Goal: Task Accomplishment & Management: Manage account settings

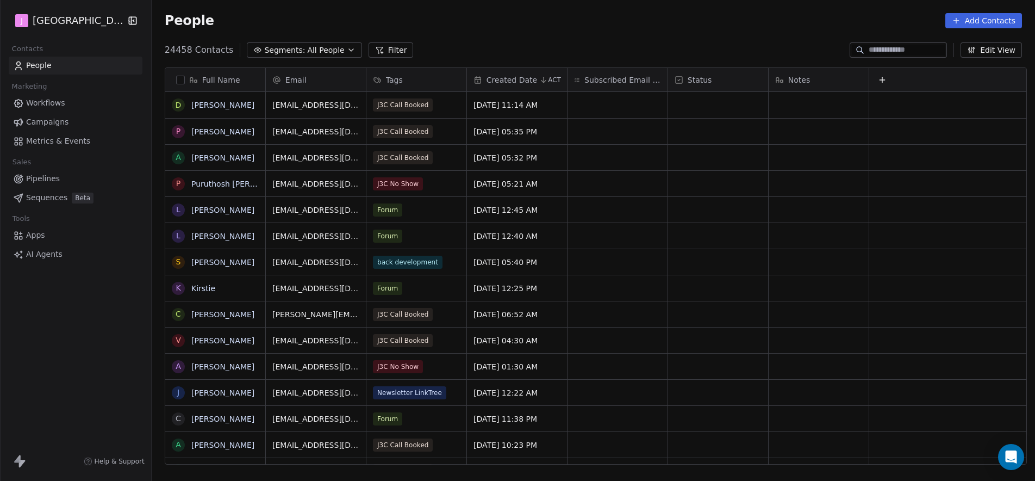
scroll to position [415, 880]
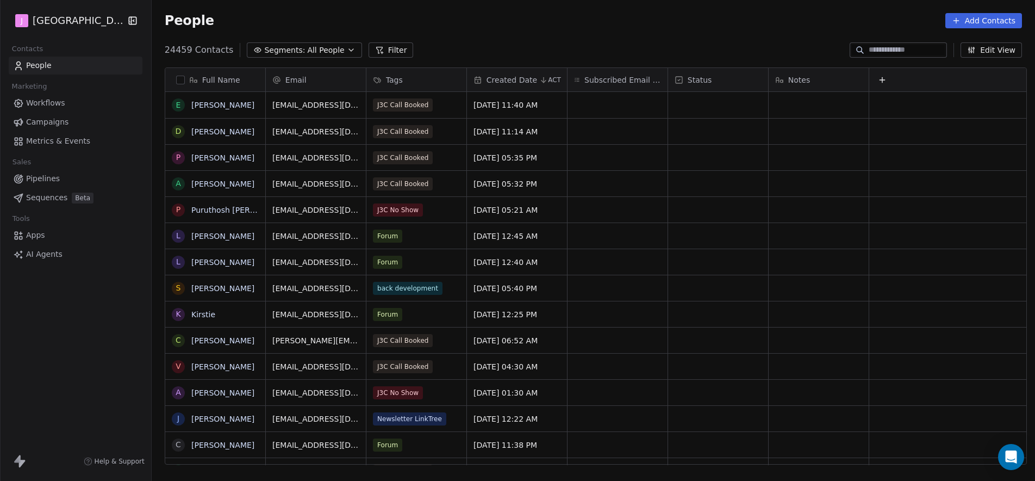
click at [59, 103] on span "Workflows" at bounding box center [45, 102] width 39 height 11
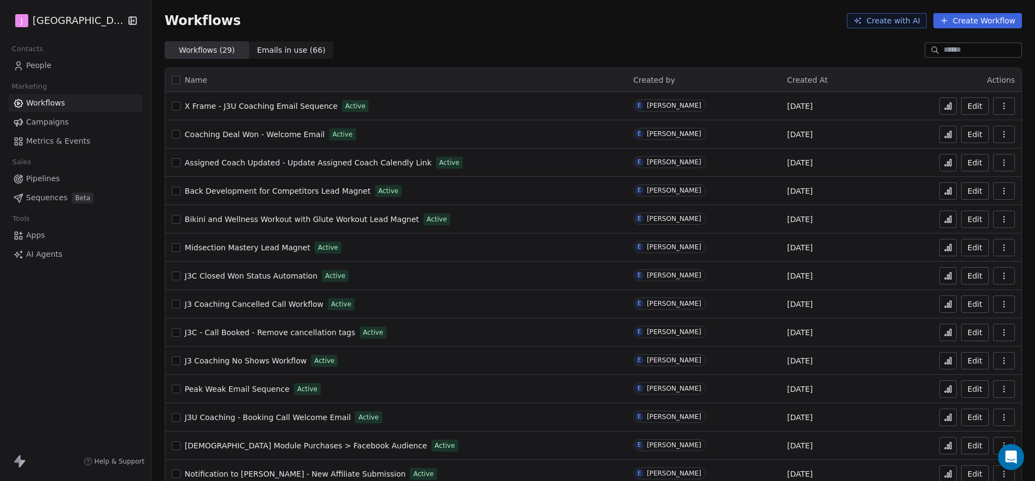
click at [65, 63] on link "People" at bounding box center [76, 66] width 134 height 18
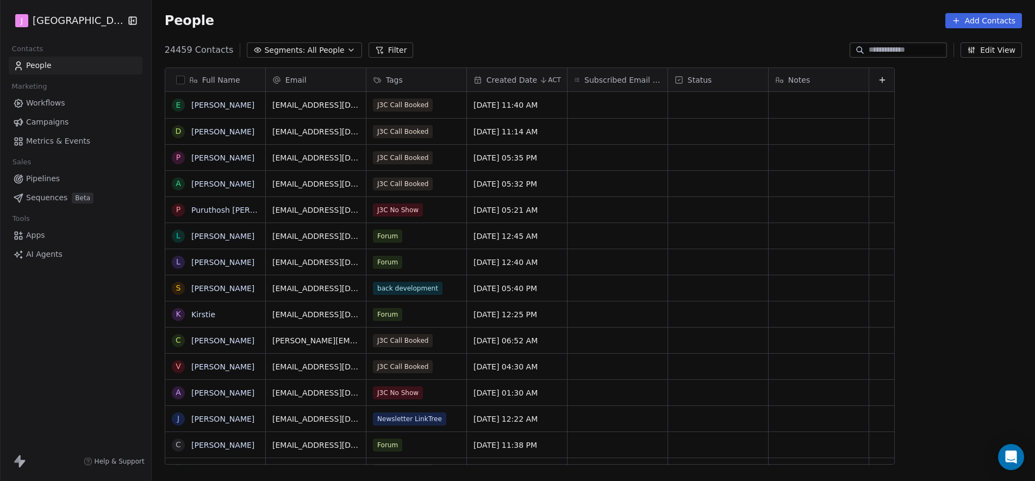
scroll to position [415, 880]
click at [874, 47] on input at bounding box center [907, 50] width 76 height 11
paste input "**********"
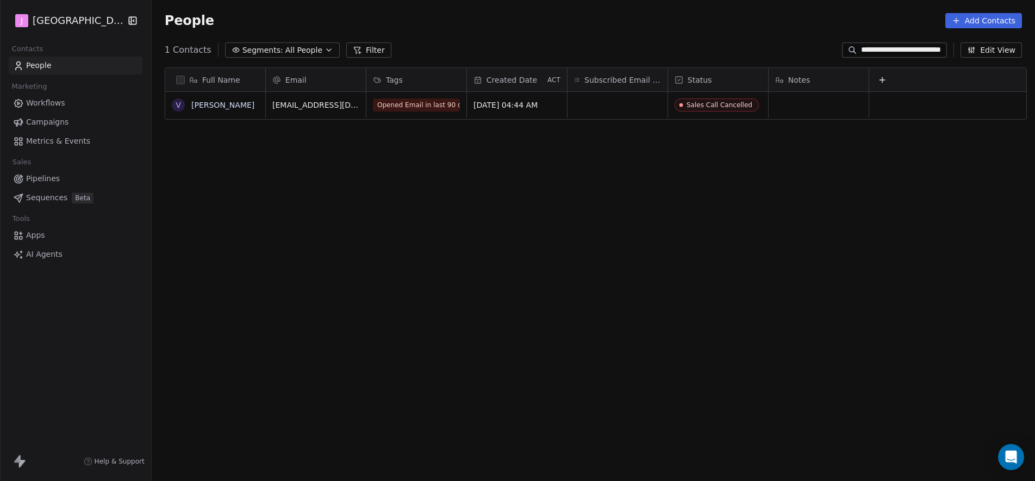
type input "**********"
click at [730, 104] on div "Sales Call Cancelled" at bounding box center [720, 105] width 66 height 8
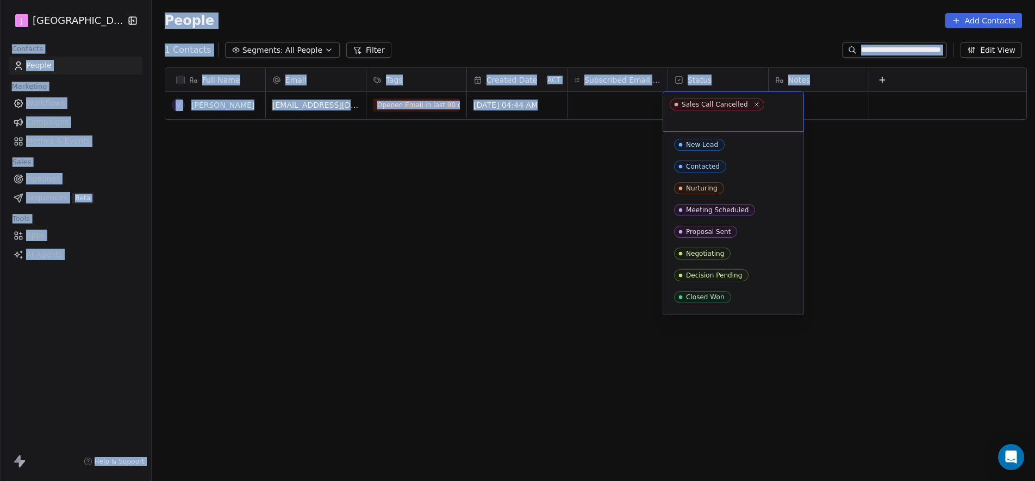
click at [730, 104] on div "Sales Call Cancelled" at bounding box center [715, 105] width 66 height 8
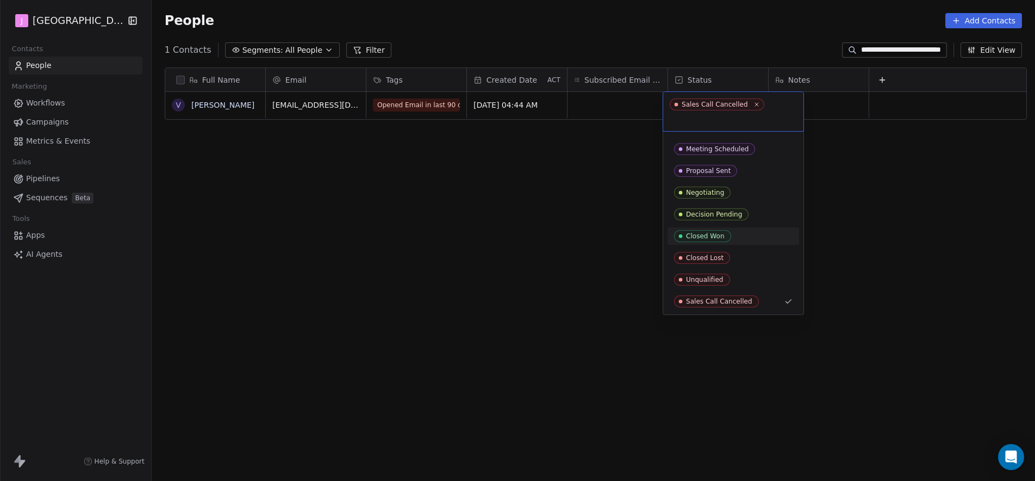
click at [721, 230] on span "Closed Won" at bounding box center [702, 236] width 57 height 12
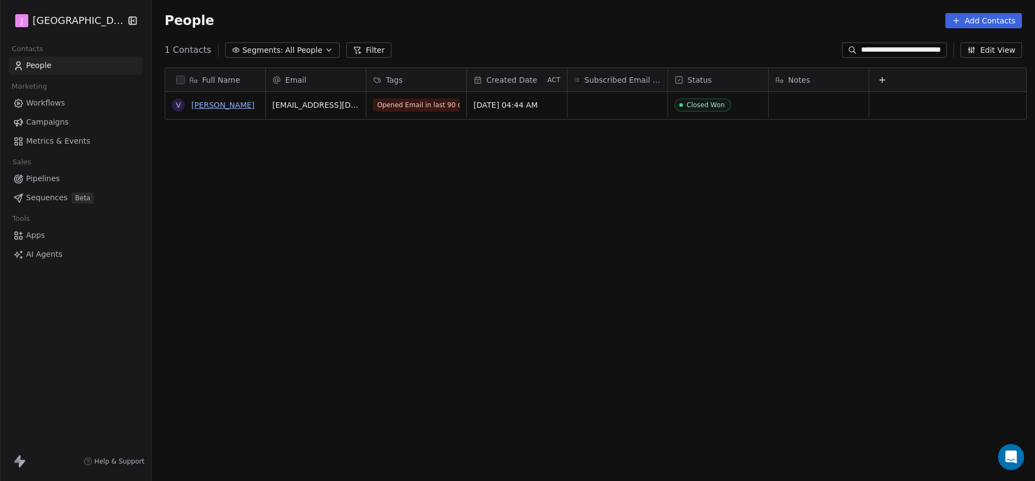
click at [231, 104] on link "[PERSON_NAME]" at bounding box center [222, 105] width 63 height 9
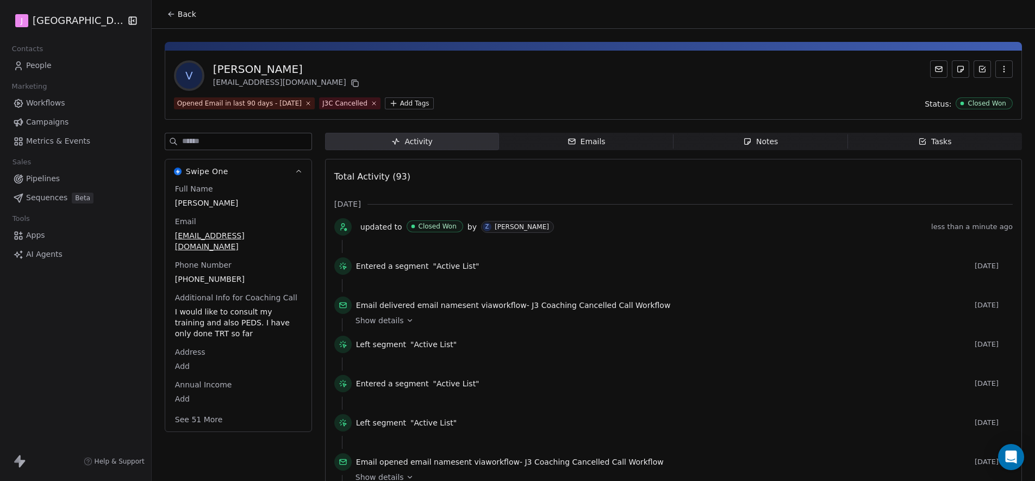
click at [202, 409] on button "See 51 More" at bounding box center [199, 419] width 61 height 20
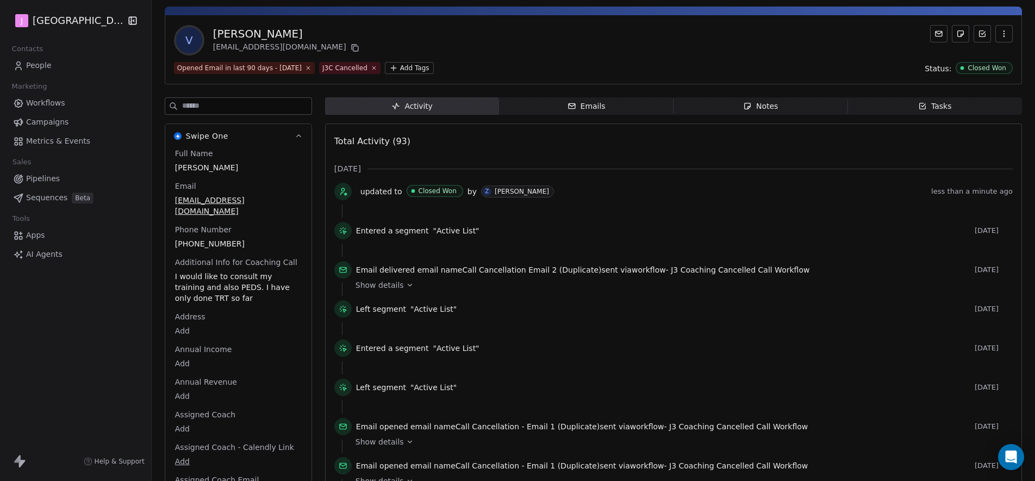
scroll to position [57, 0]
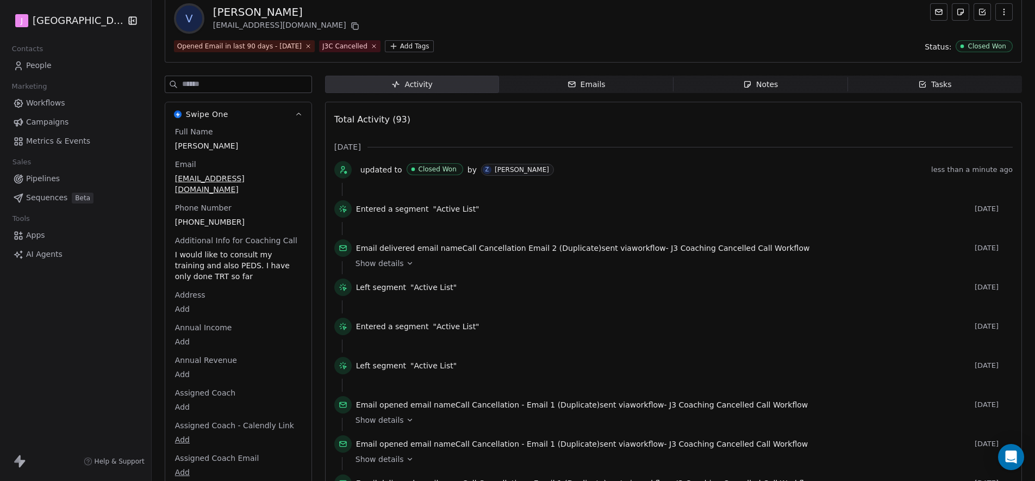
click at [180, 399] on body "J J3 University Contacts People Marketing Workflows Campaigns Metrics & Events …" at bounding box center [517, 240] width 1035 height 481
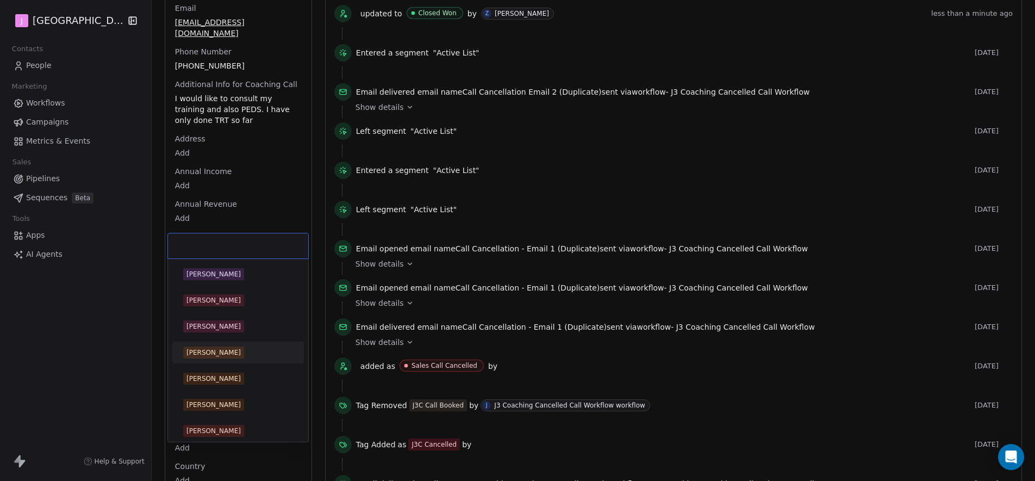
click at [204, 349] on div "[PERSON_NAME]" at bounding box center [214, 352] width 54 height 10
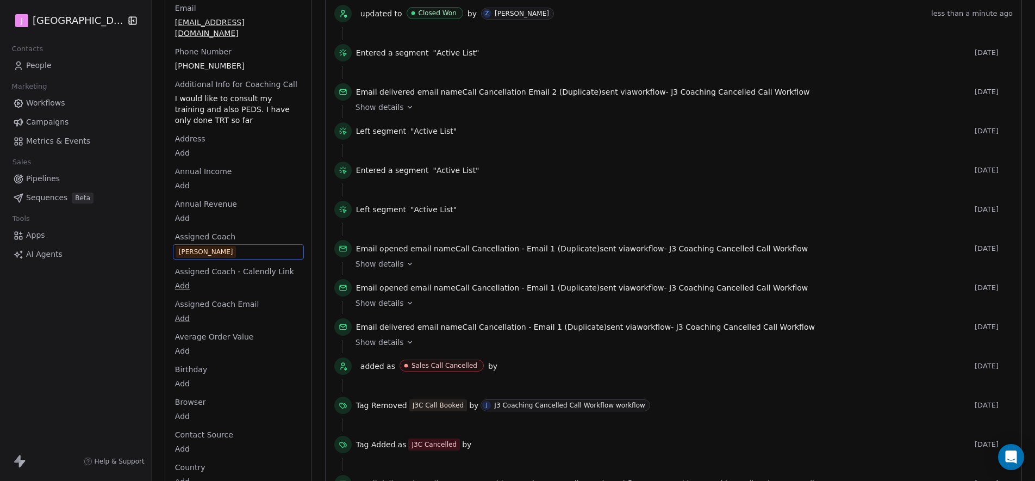
scroll to position [0, 0]
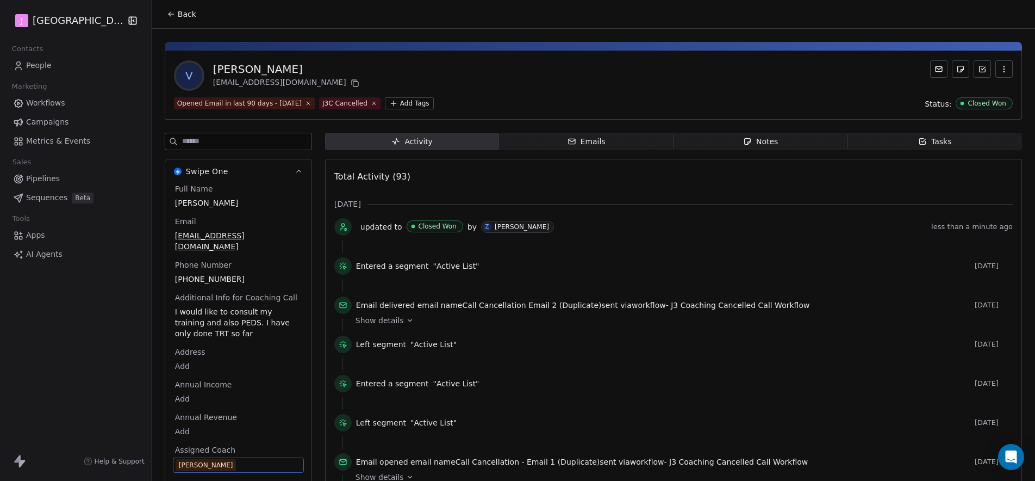
click at [41, 182] on span "Pipelines" at bounding box center [43, 178] width 34 height 11
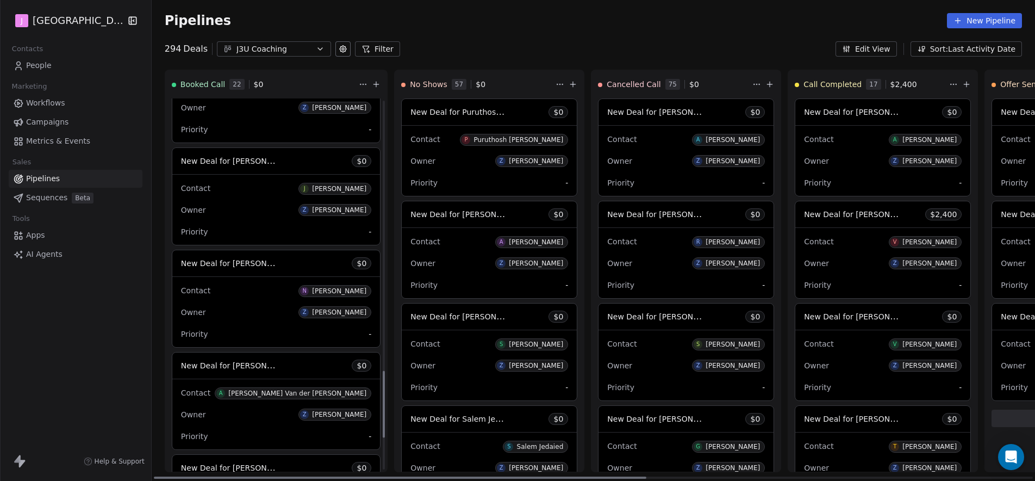
scroll to position [1482, 0]
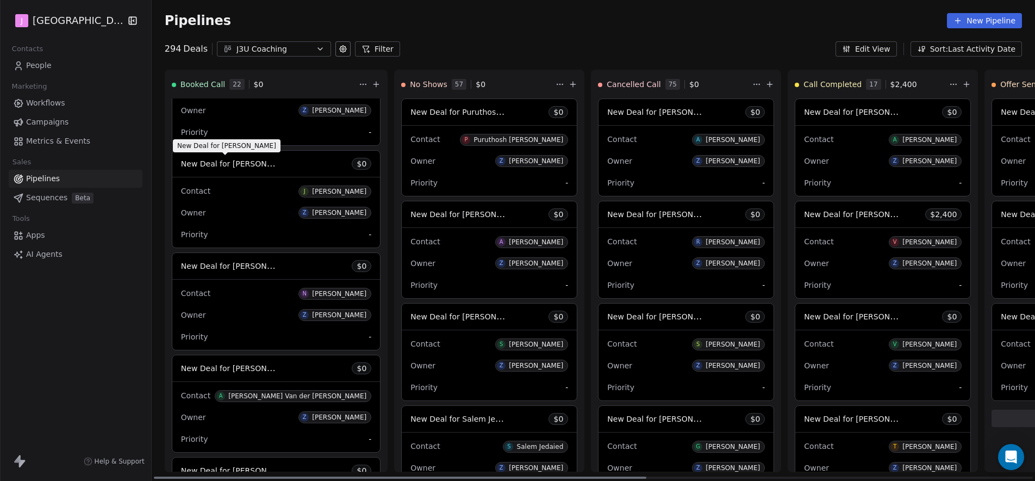
click at [251, 163] on span "New Deal for [PERSON_NAME]" at bounding box center [238, 163] width 115 height 10
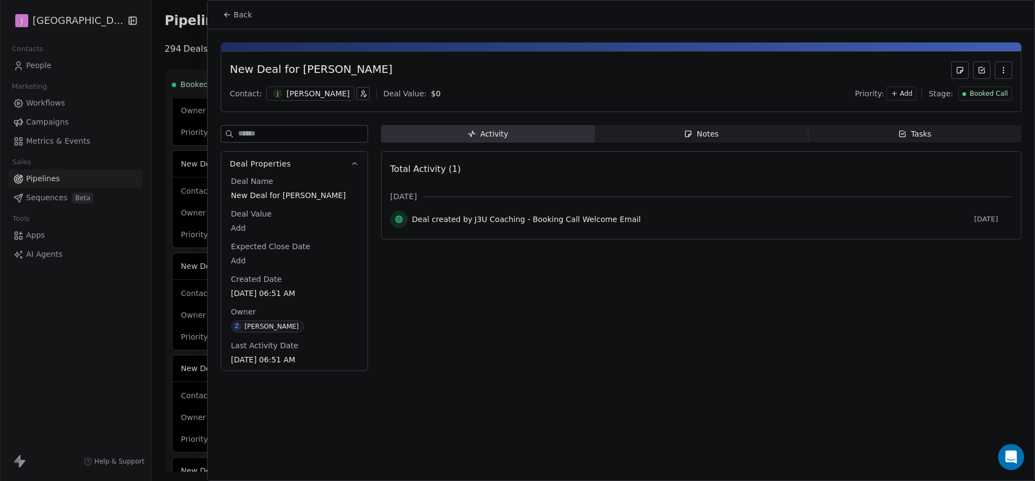
click at [998, 97] on span "Booked Call" at bounding box center [989, 93] width 38 height 9
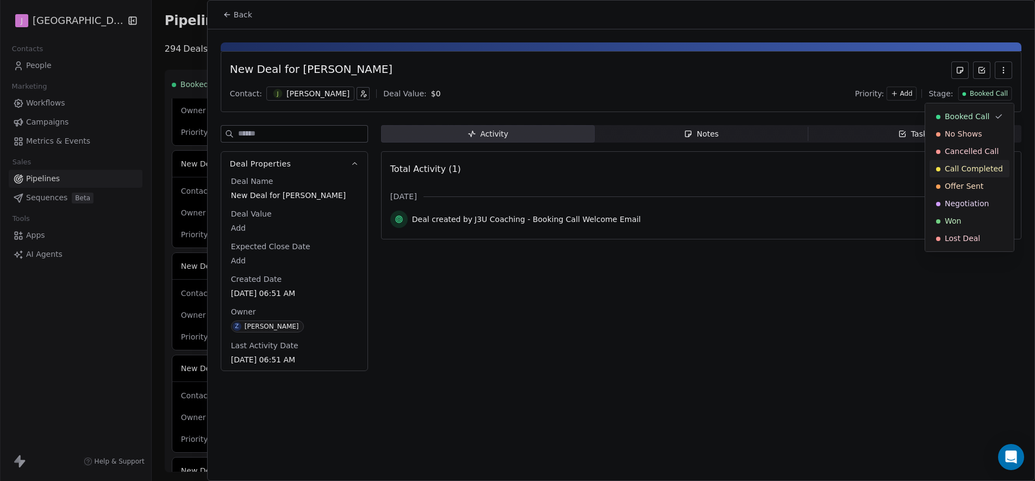
click at [987, 169] on span "Call Completed" at bounding box center [974, 168] width 58 height 11
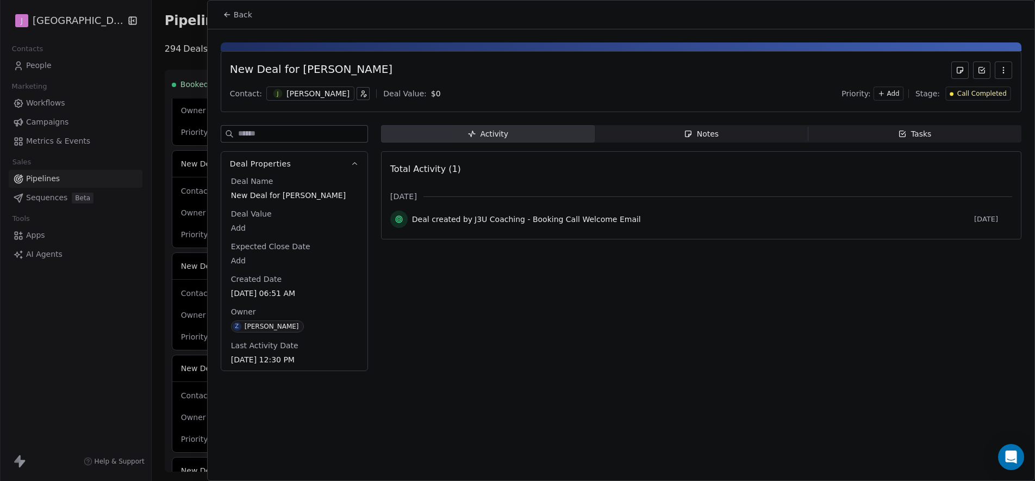
click at [238, 17] on span "Back" at bounding box center [243, 14] width 18 height 11
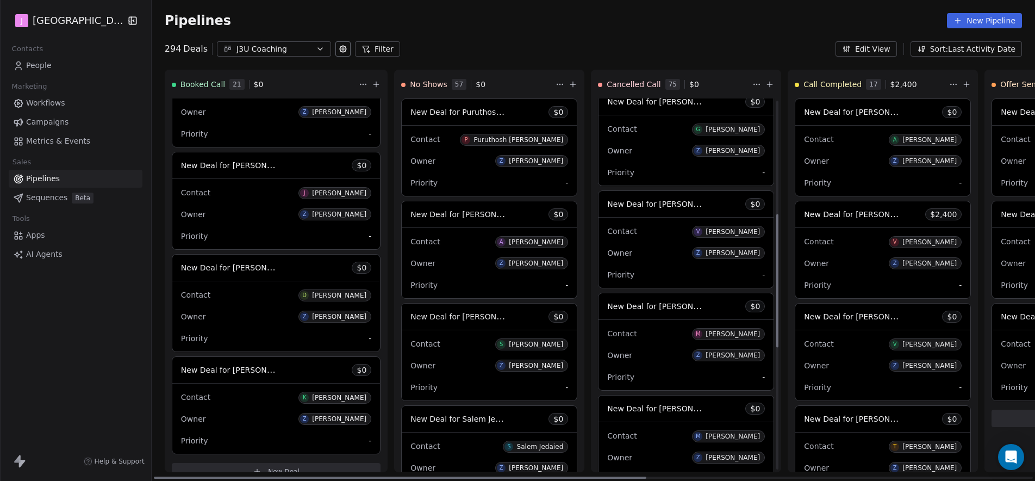
scroll to position [371, 0]
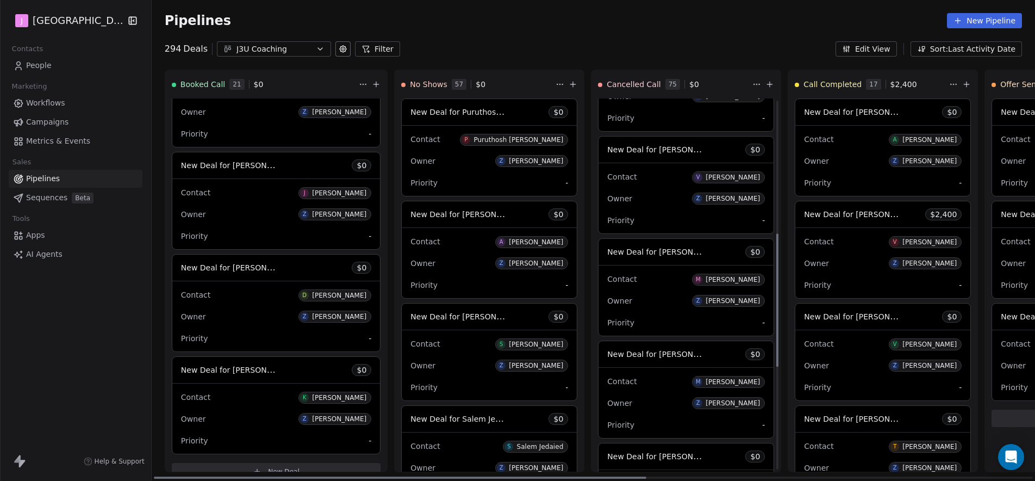
click at [643, 142] on div "New Deal for [PERSON_NAME] $ 0" at bounding box center [686, 149] width 175 height 26
click at [643, 144] on body "J J3 University Contacts People Marketing Workflows Campaigns Metrics & Events …" at bounding box center [517, 240] width 1035 height 481
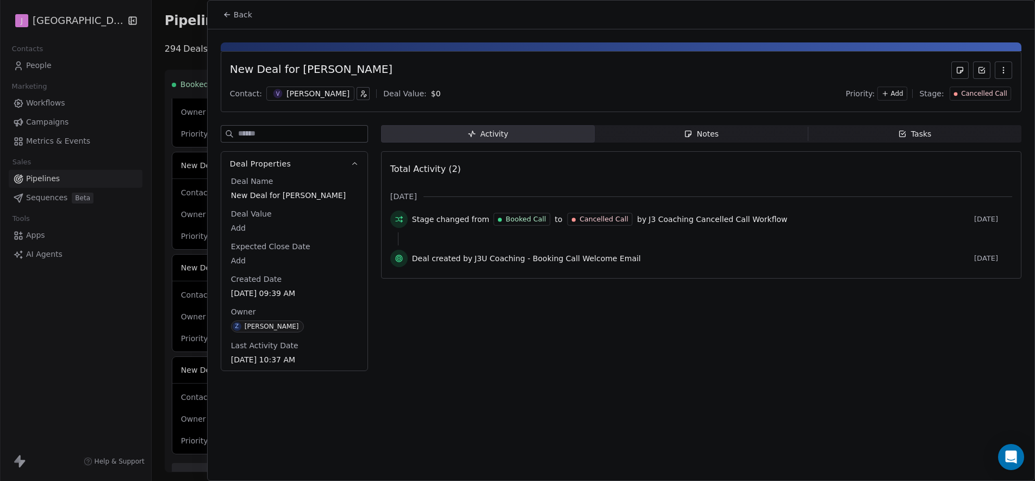
click at [961, 97] on div "Cancelled Call" at bounding box center [980, 93] width 53 height 9
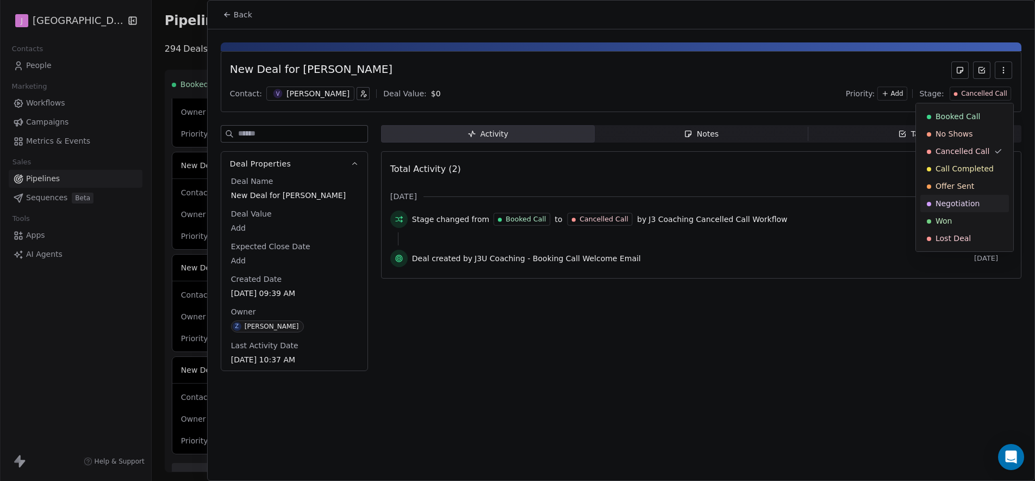
click at [956, 219] on div "Won" at bounding box center [965, 220] width 76 height 11
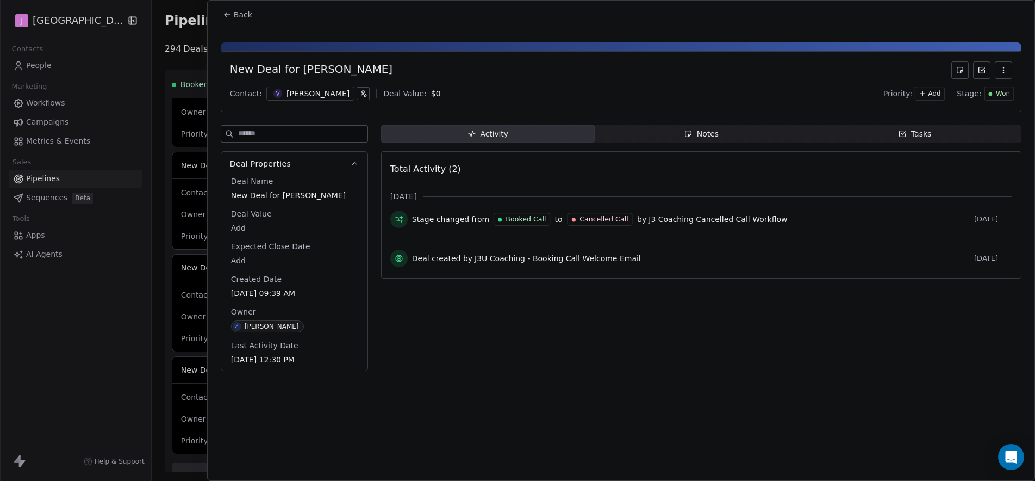
click at [239, 231] on body "J J3 University Contacts People Marketing Workflows Campaigns Metrics & Events …" at bounding box center [517, 240] width 1035 height 481
type input "*****"
click at [247, 15] on html "J J3 University Contacts People Marketing Workflows Campaigns Metrics & Events …" at bounding box center [517, 240] width 1035 height 481
click at [247, 15] on span "Back" at bounding box center [243, 14] width 18 height 11
